Goal: Check status: Check status

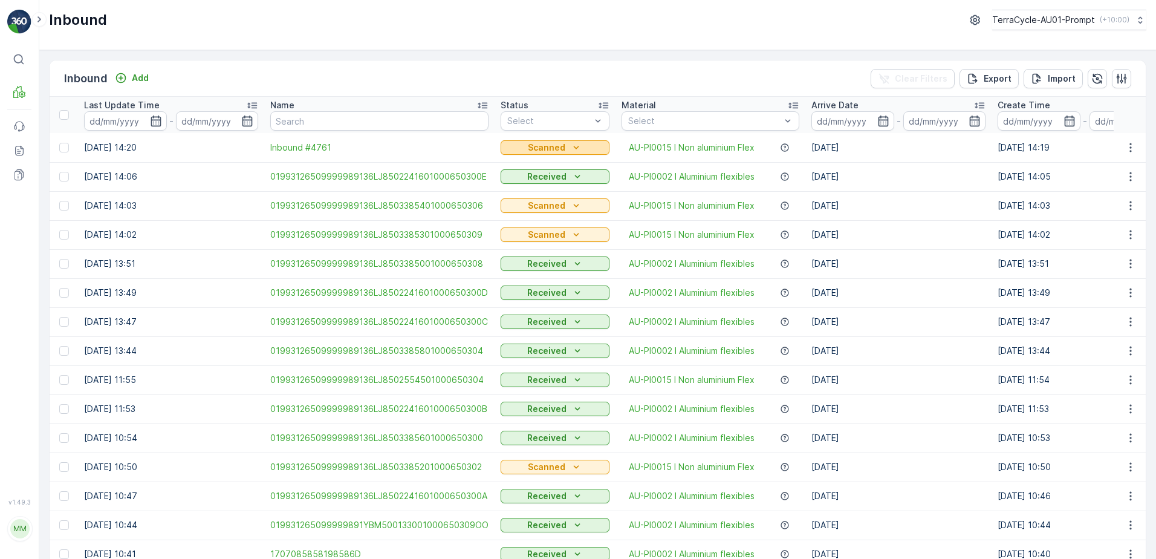
click at [570, 145] on icon "Scanned" at bounding box center [576, 147] width 12 height 12
click at [540, 200] on span "Received" at bounding box center [523, 199] width 39 height 12
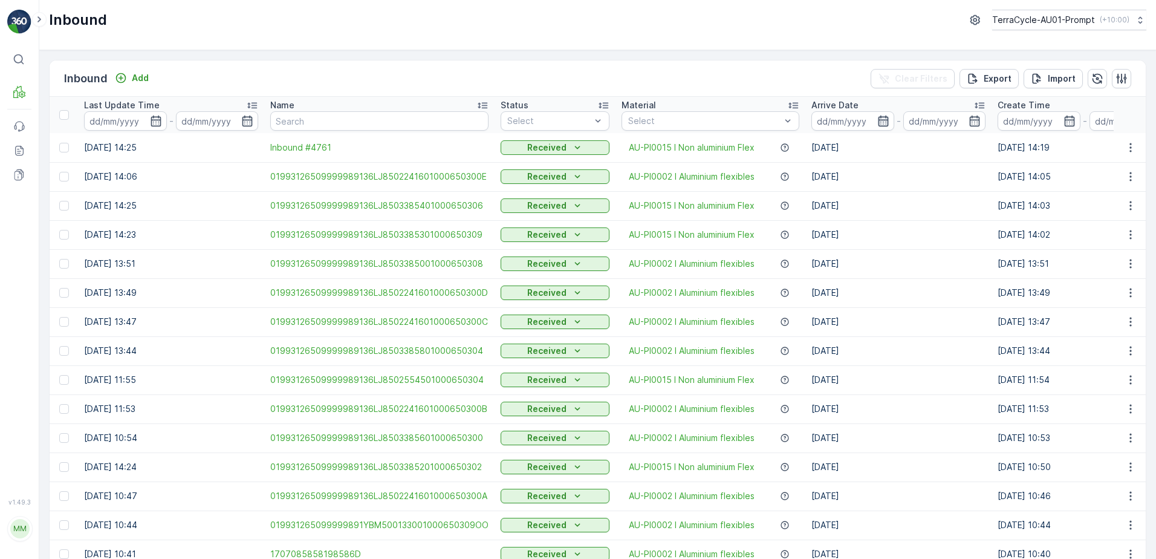
click at [877, 121] on icon "button" at bounding box center [883, 121] width 12 height 12
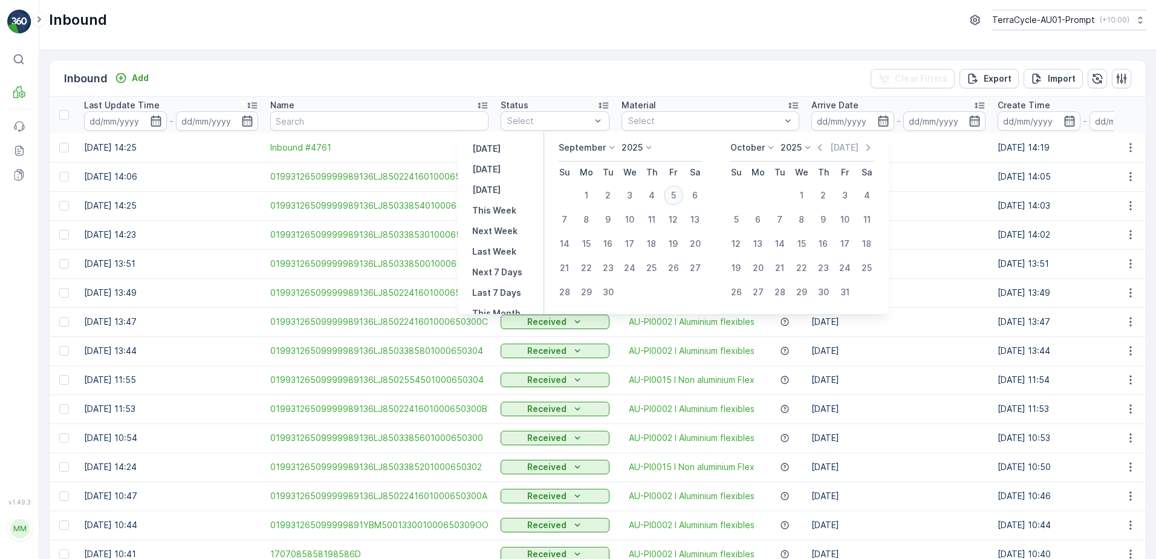
click at [680, 193] on div "5" at bounding box center [673, 195] width 19 height 19
type input "[DATE]"
click at [680, 193] on div "5" at bounding box center [673, 195] width 19 height 19
type input "[DATE]"
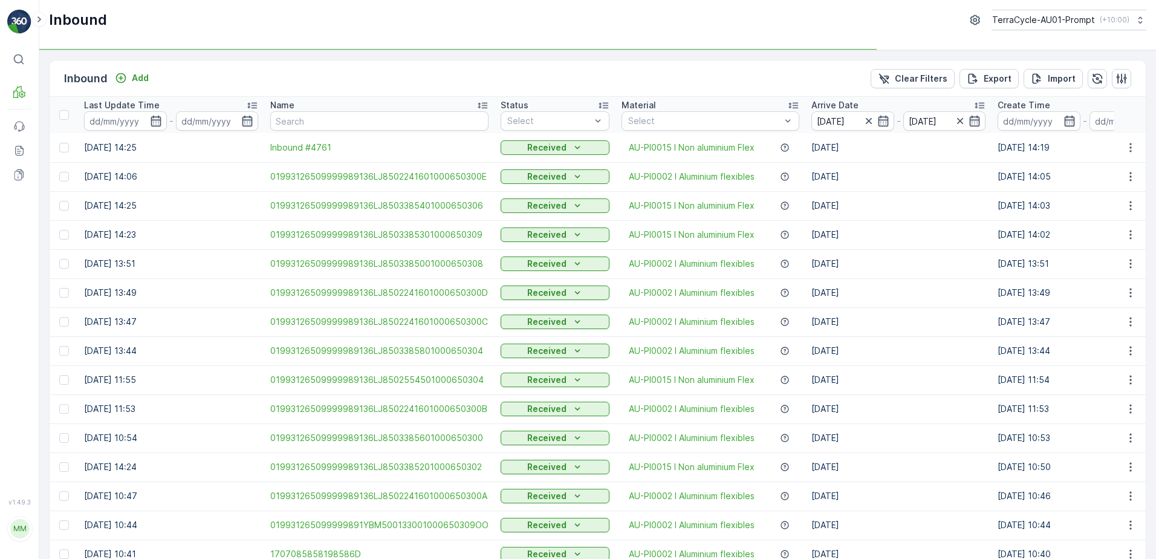
click at [540, 166] on td "Received" at bounding box center [554, 176] width 121 height 29
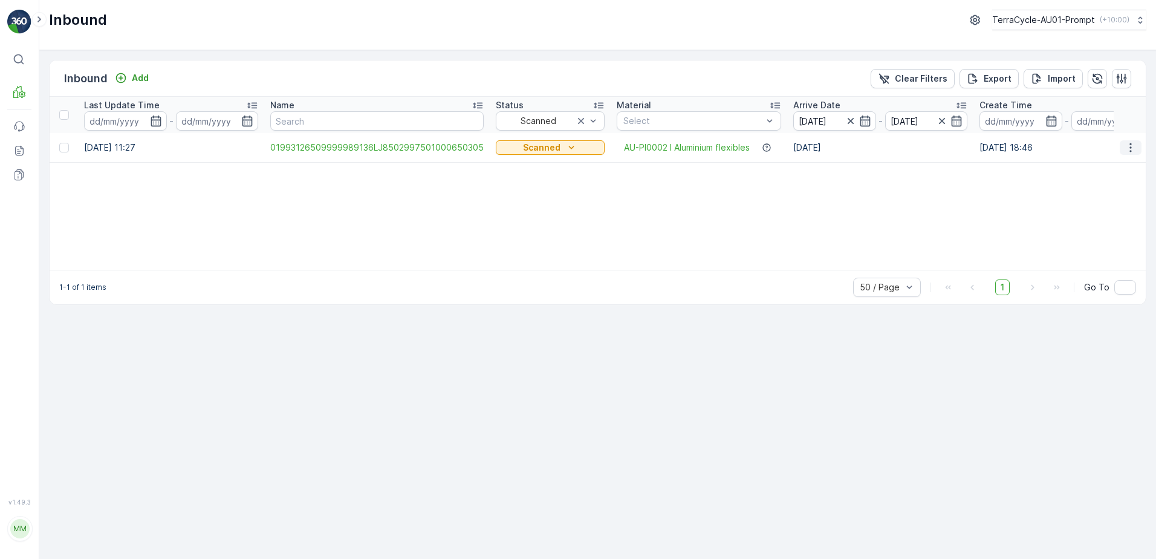
click at [1126, 147] on icon "button" at bounding box center [1130, 147] width 12 height 12
click at [1099, 233] on div "Print QR" at bounding box center [1108, 233] width 96 height 17
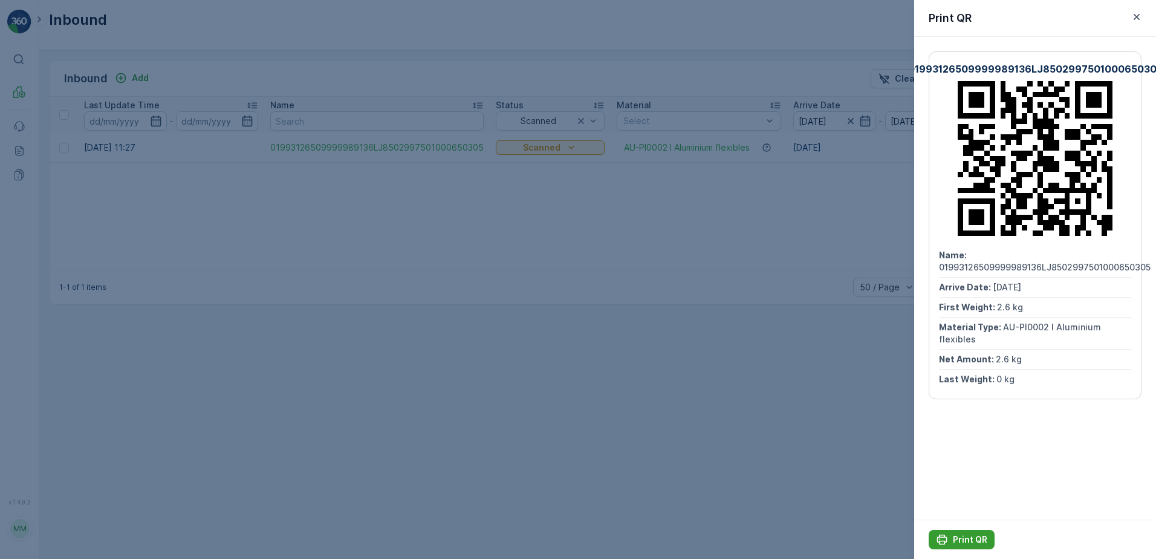
click at [974, 545] on p "Print QR" at bounding box center [970, 539] width 34 height 12
click at [1139, 18] on icon "button" at bounding box center [1136, 17] width 12 height 12
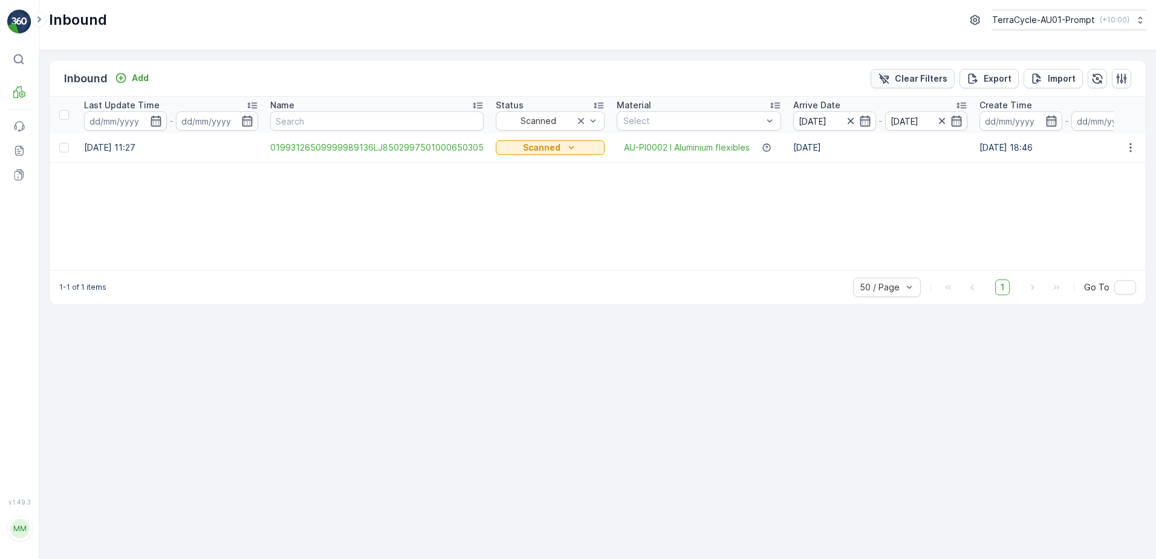
click at [919, 84] on p "Clear Filters" at bounding box center [921, 79] width 53 height 12
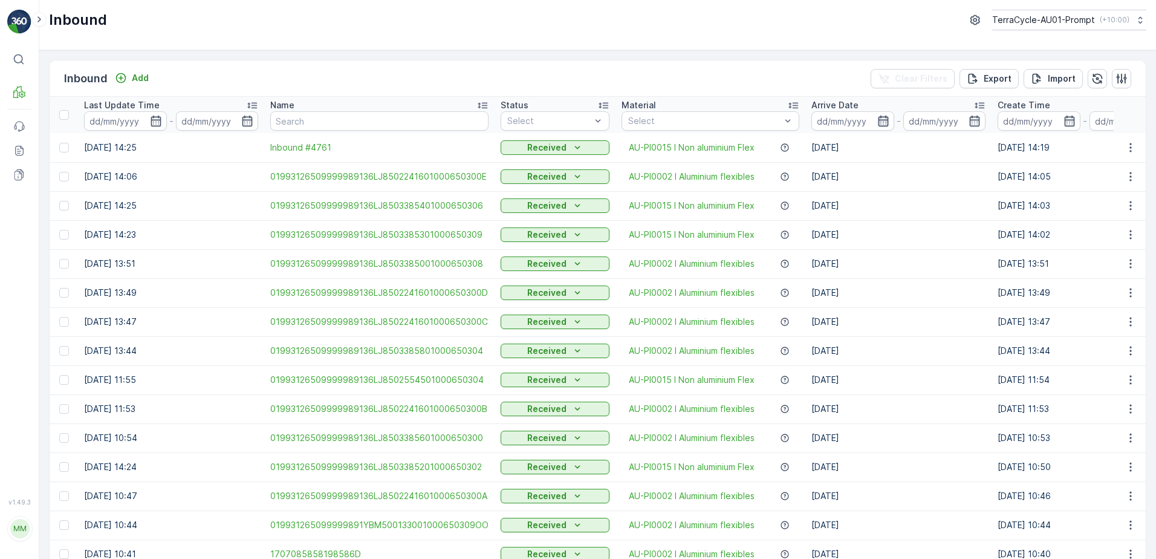
click at [880, 118] on icon "button" at bounding box center [883, 121] width 12 height 12
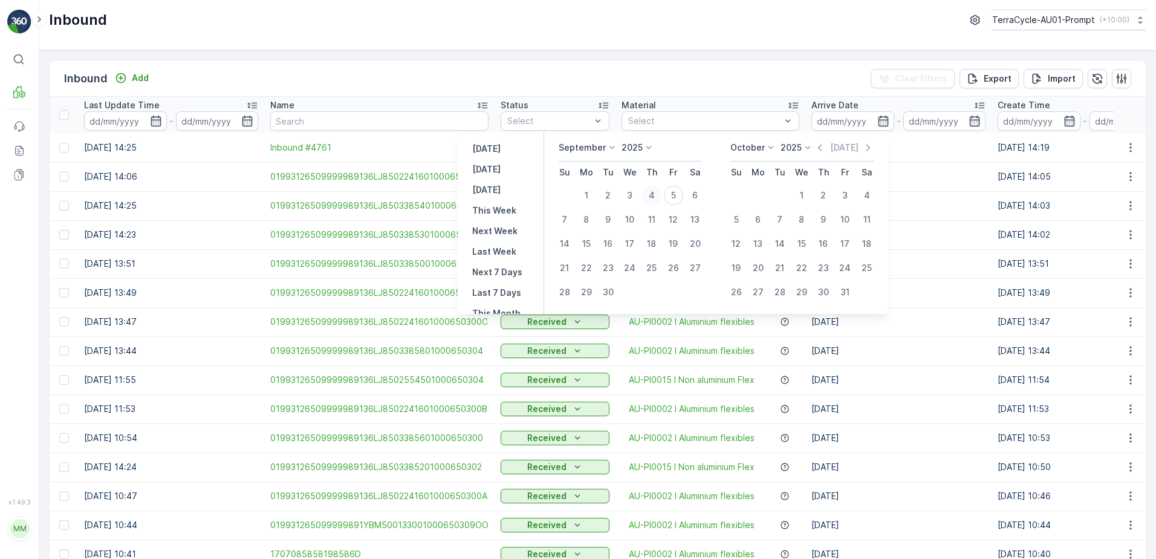
click at [656, 196] on div "4" at bounding box center [651, 195] width 19 height 19
type input "[DATE]"
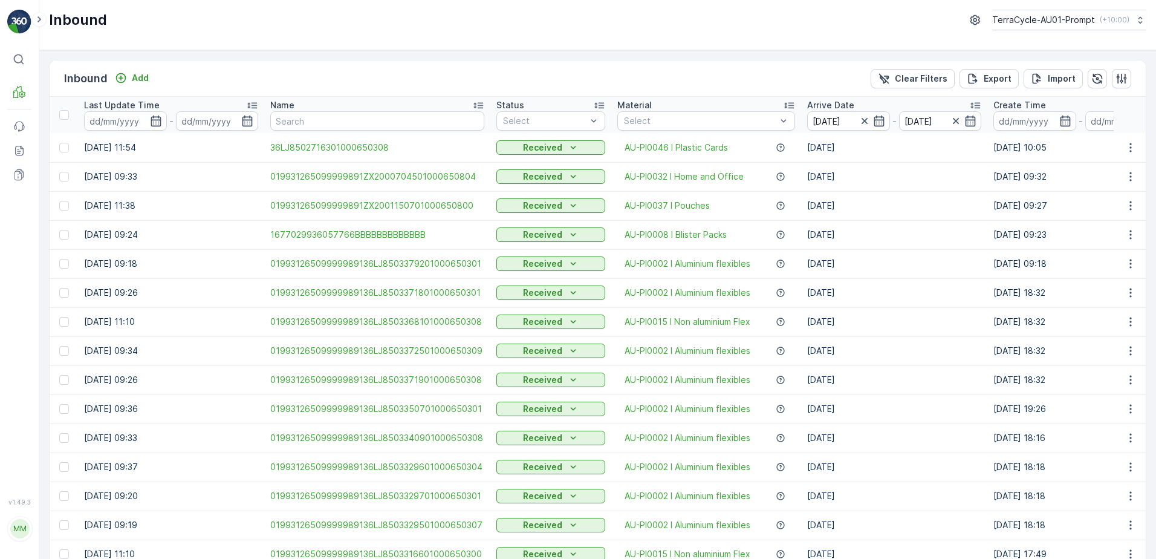
click at [568, 162] on td "Received" at bounding box center [550, 176] width 121 height 29
drag, startPoint x: 561, startPoint y: 167, endPoint x: 628, endPoint y: 154, distance: 68.5
click at [562, 167] on div "Scanned" at bounding box center [551, 167] width 94 height 10
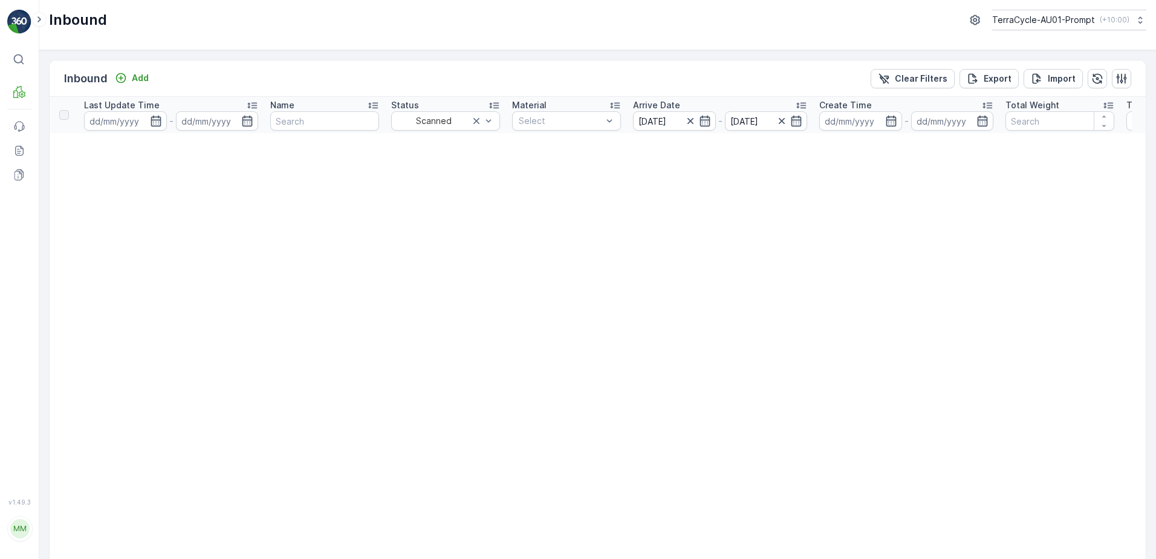
drag, startPoint x: 917, startPoint y: 79, endPoint x: 1017, endPoint y: 53, distance: 103.7
click at [917, 79] on p "Clear Filters" at bounding box center [921, 79] width 53 height 12
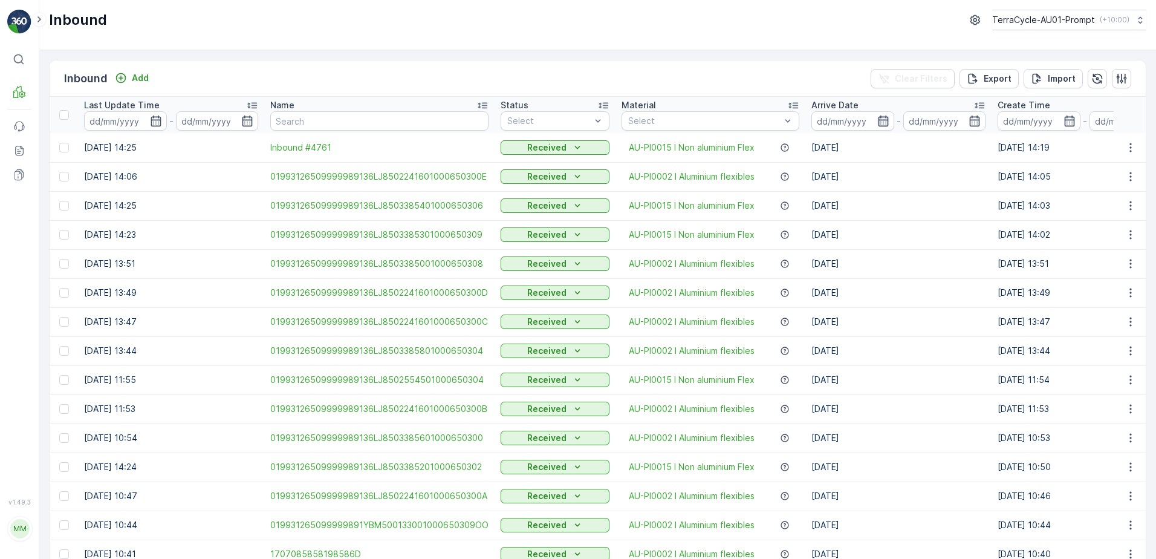
click at [878, 123] on icon "button" at bounding box center [883, 121] width 12 height 12
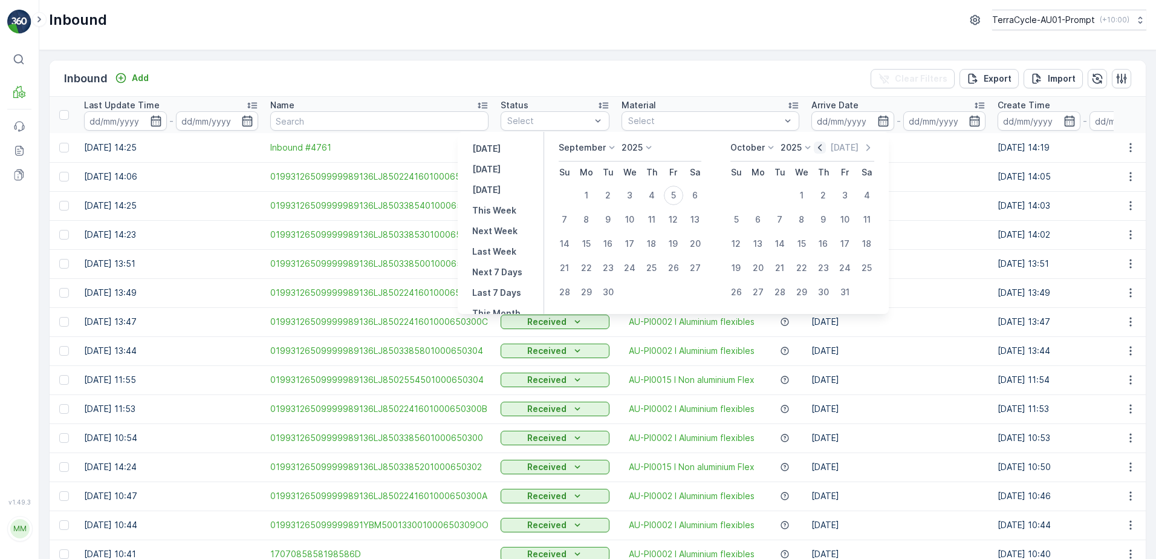
click at [823, 143] on icon "button" at bounding box center [820, 147] width 12 height 12
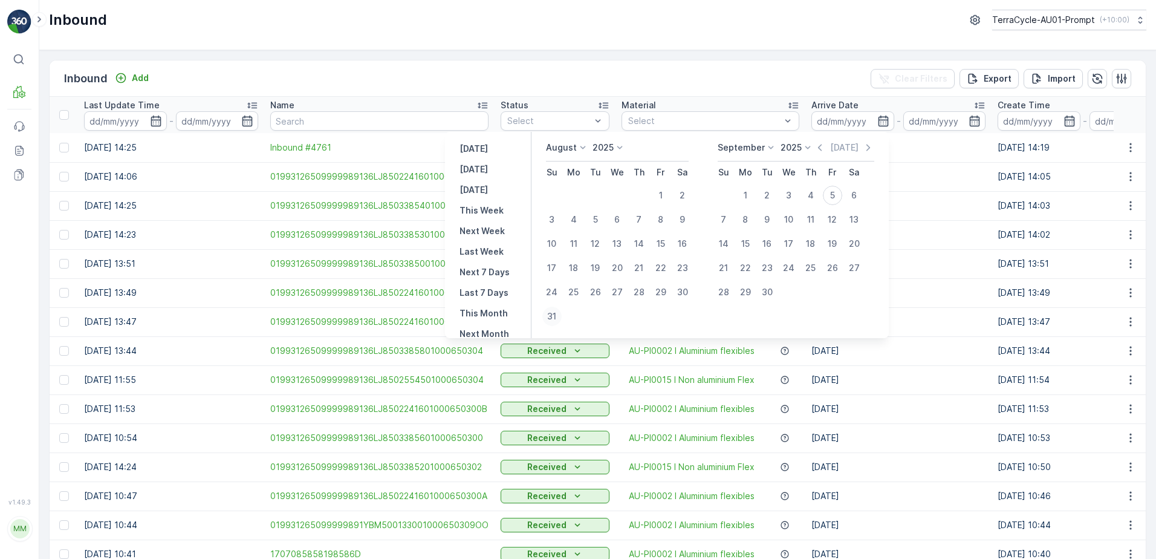
click at [557, 312] on div "31" at bounding box center [551, 315] width 19 height 19
type input "[DATE]"
click at [557, 312] on div "31" at bounding box center [551, 315] width 19 height 19
type input "[DATE]"
click at [936, 321] on td "[DATE]" at bounding box center [898, 321] width 186 height 29
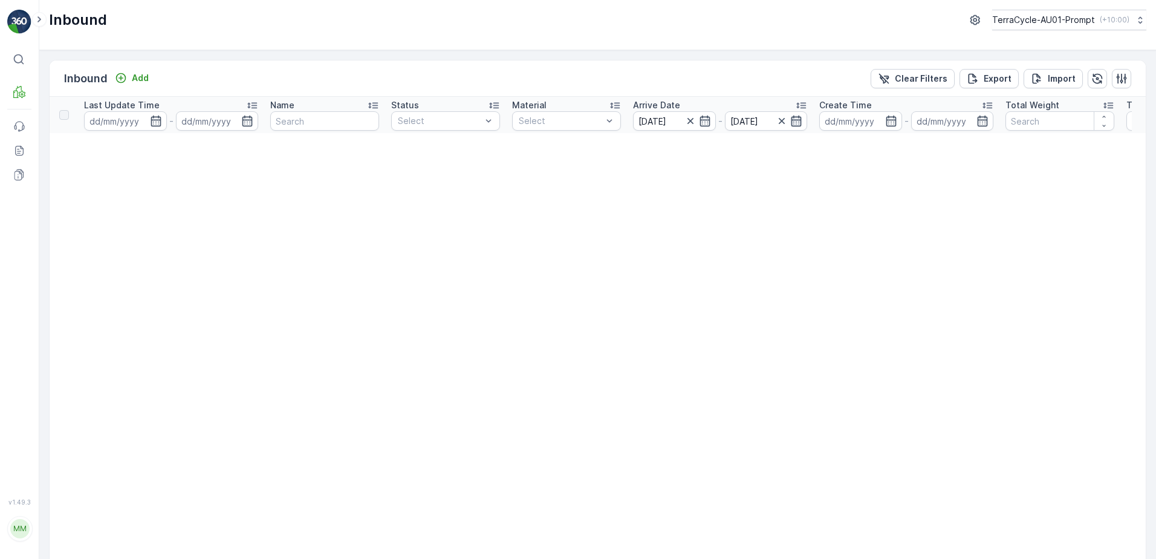
click at [794, 123] on icon "button" at bounding box center [796, 121] width 12 height 12
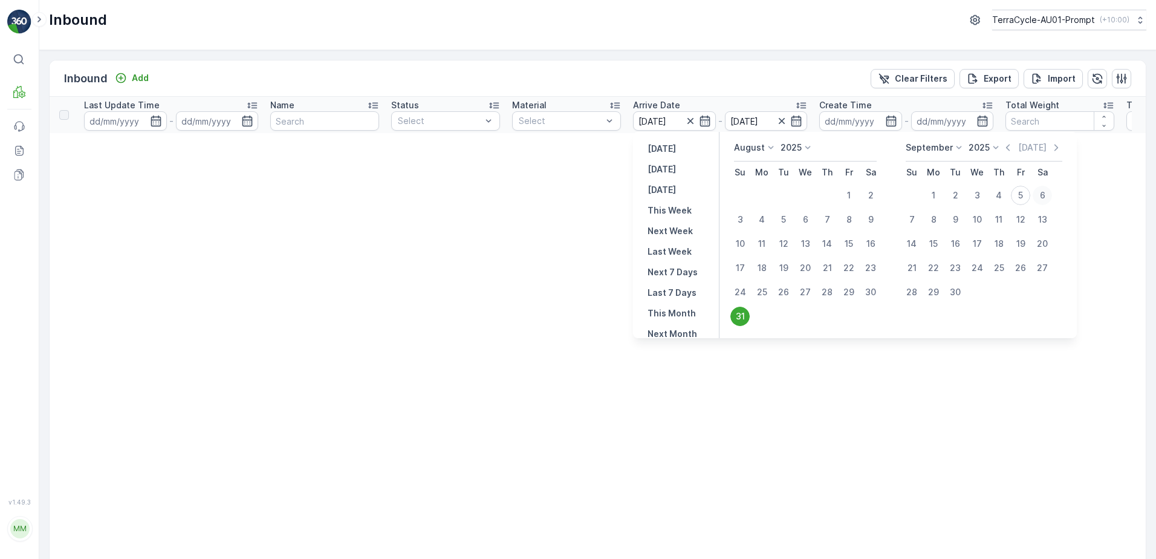
click at [1041, 192] on div "6" at bounding box center [1041, 195] width 19 height 19
type input "[DATE]"
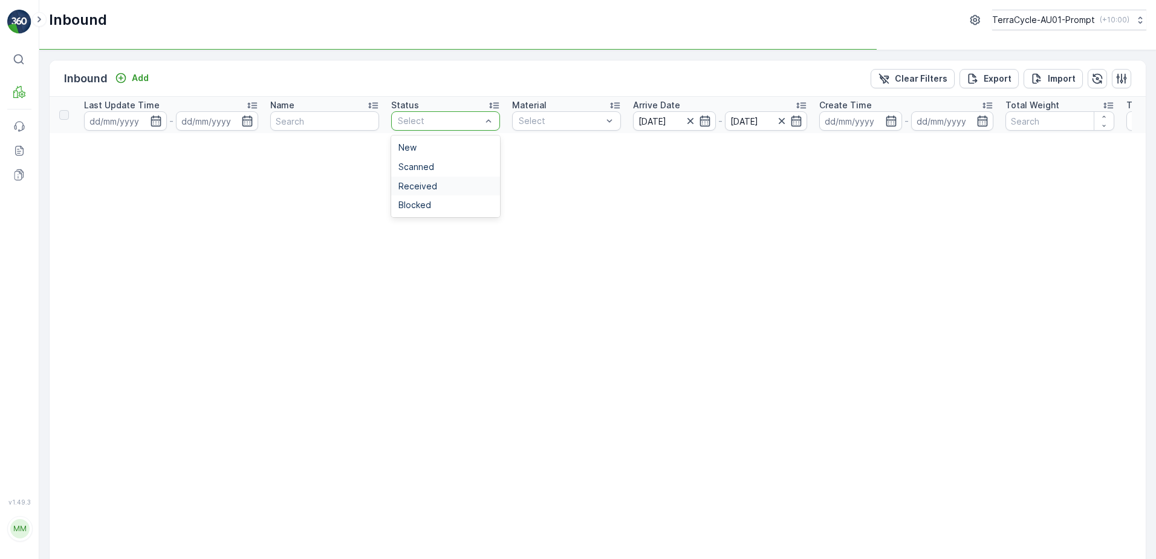
click at [436, 182] on div "Received" at bounding box center [445, 186] width 94 height 10
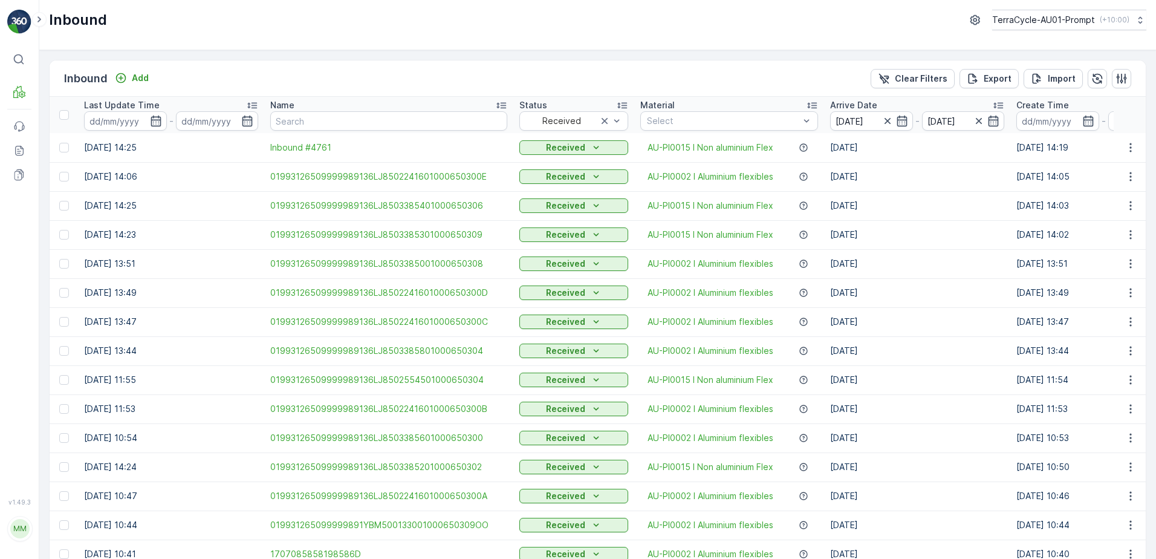
drag, startPoint x: 929, startPoint y: 79, endPoint x: 294, endPoint y: 510, distance: 767.5
click at [929, 79] on p "Clear Filters" at bounding box center [921, 79] width 53 height 12
